Goal: Transaction & Acquisition: Purchase product/service

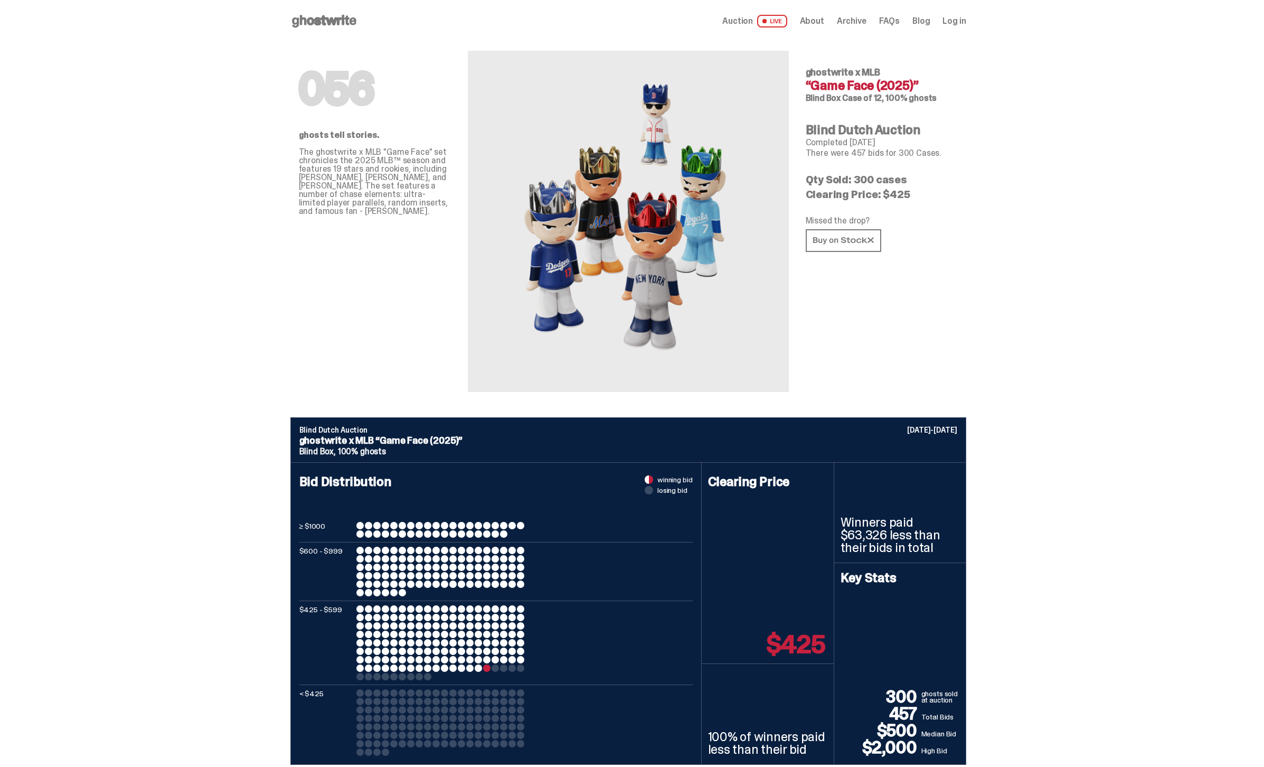
click at [789, 11] on div "Open main menu Home Auction LIVE About Archive FAQs Blog Log in" at bounding box center [628, 21] width 676 height 42
click at [767, 21] on span at bounding box center [764, 21] width 4 height 4
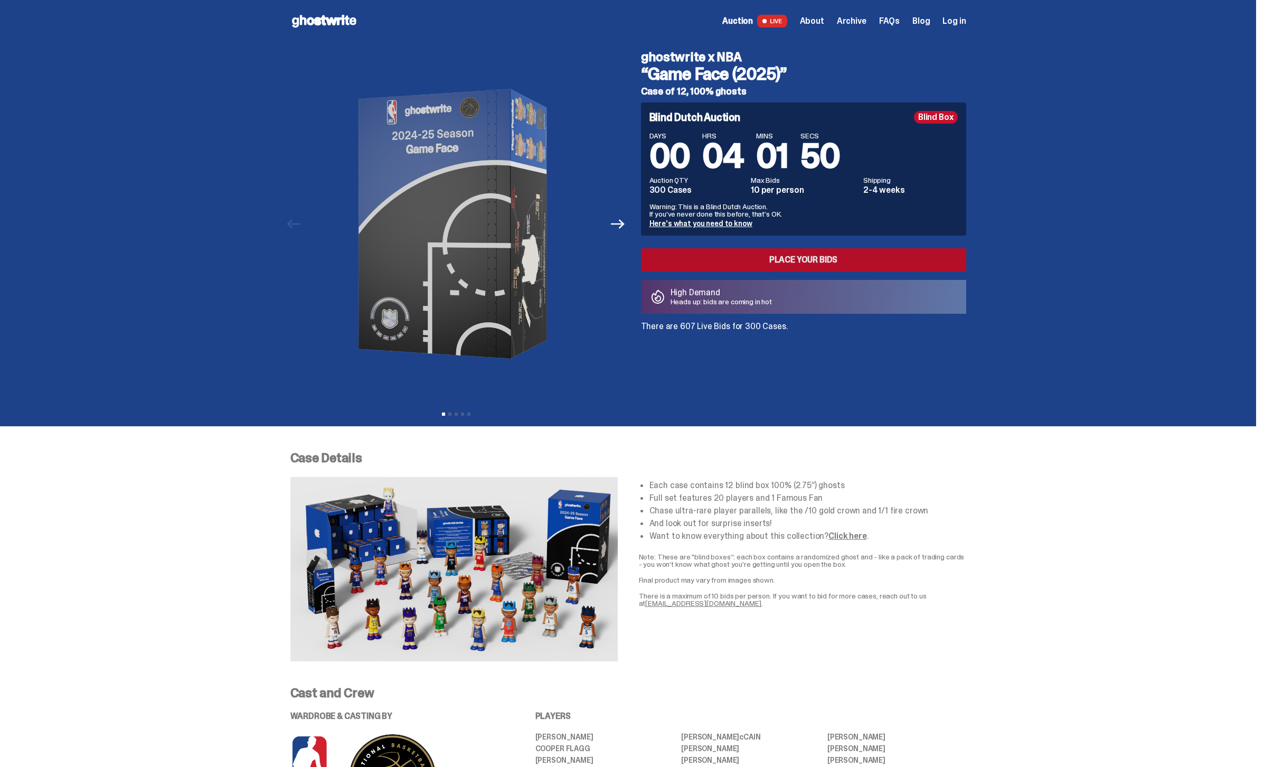
click at [780, 261] on link "Place your Bids" at bounding box center [803, 259] width 325 height 23
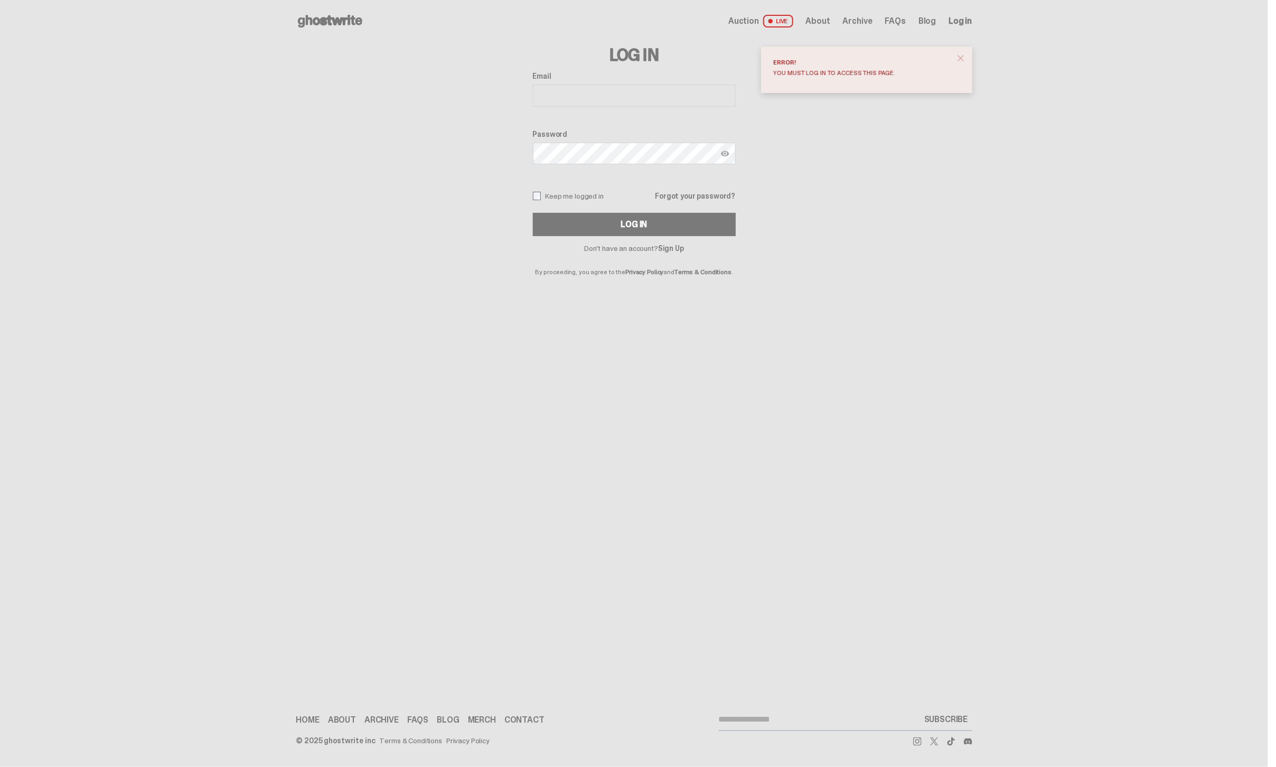
click at [744, 21] on span "Auction" at bounding box center [743, 21] width 31 height 8
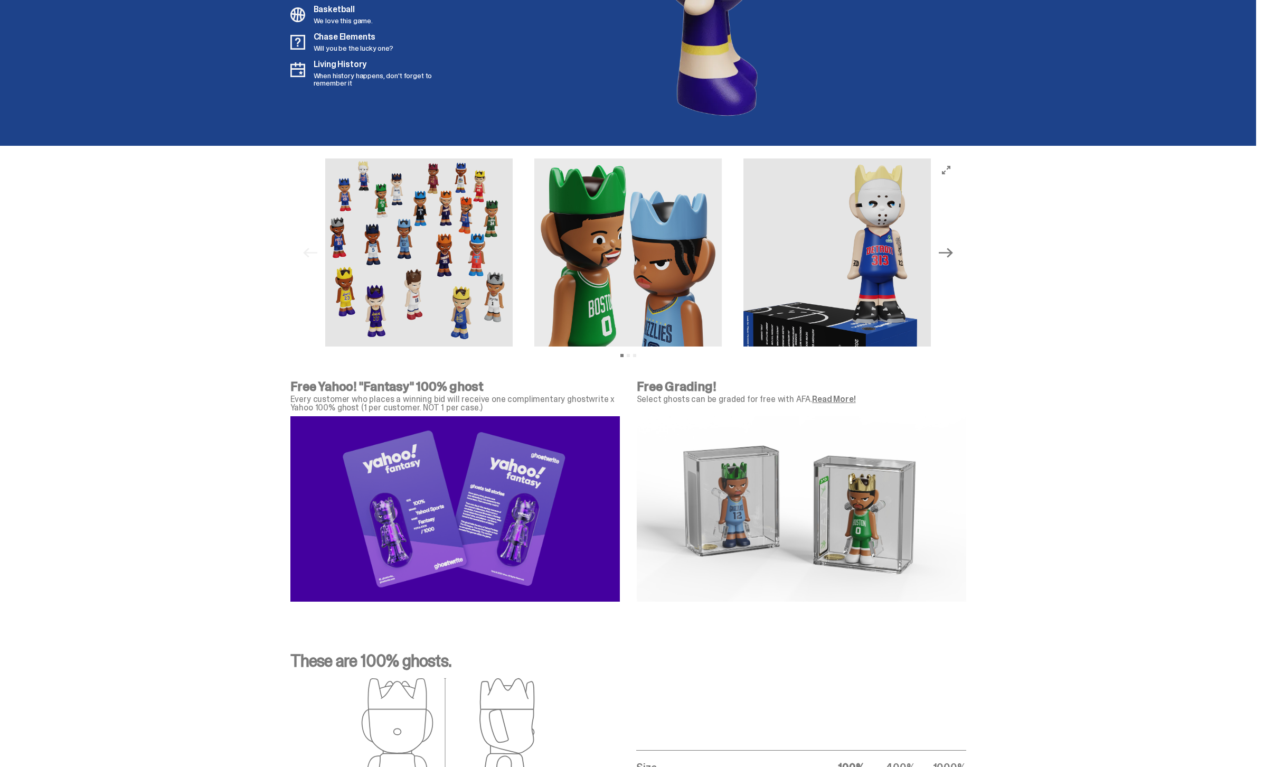
scroll to position [3842, 0]
